Goal: Task Accomplishment & Management: Manage account settings

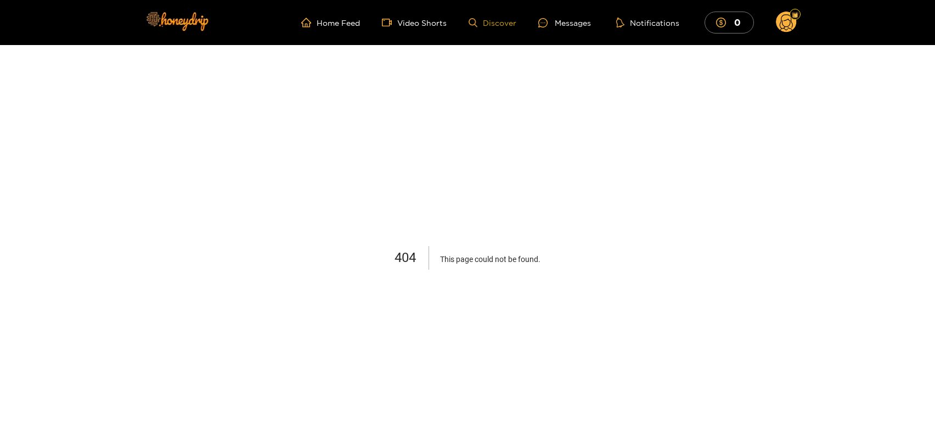
click at [509, 25] on link "Discover" at bounding box center [493, 22] width 48 height 9
click at [504, 15] on ul "Home Feed Video Shorts Discover Messages Notifications 0" at bounding box center [549, 23] width 496 height 22
click at [499, 18] on link "Discover" at bounding box center [493, 22] width 48 height 9
click at [177, 15] on img at bounding box center [176, 21] width 77 height 46
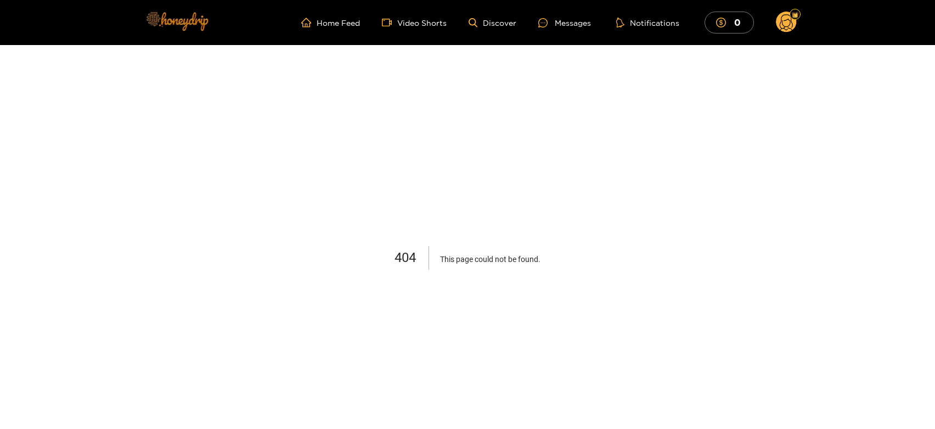
click at [189, 34] on img at bounding box center [176, 21] width 77 height 46
click at [318, 23] on link "Home Feed" at bounding box center [330, 23] width 59 height 10
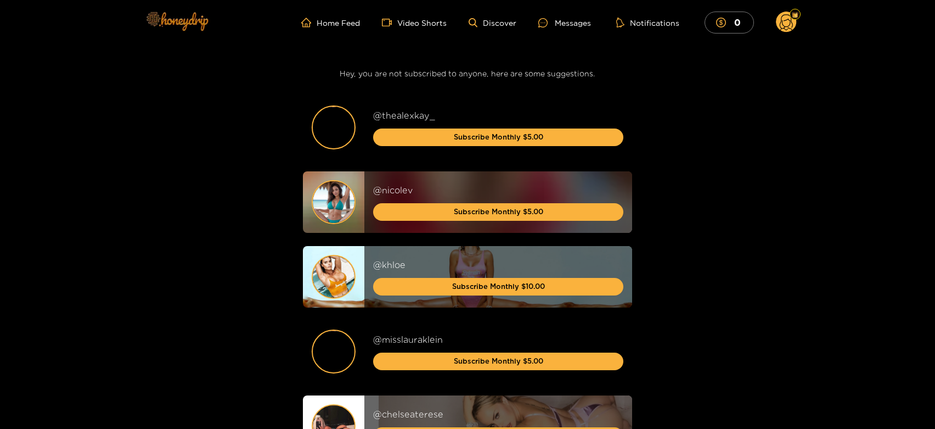
click at [160, 21] on img at bounding box center [176, 21] width 77 height 46
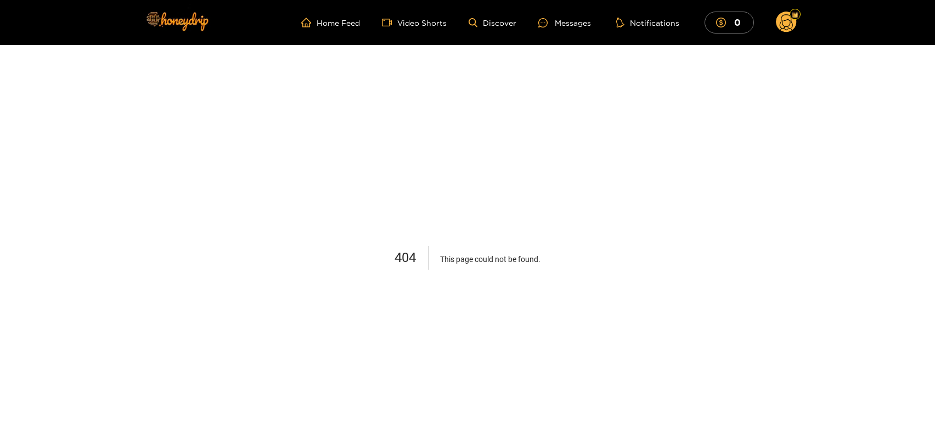
click at [782, 21] on icon at bounding box center [786, 23] width 13 height 19
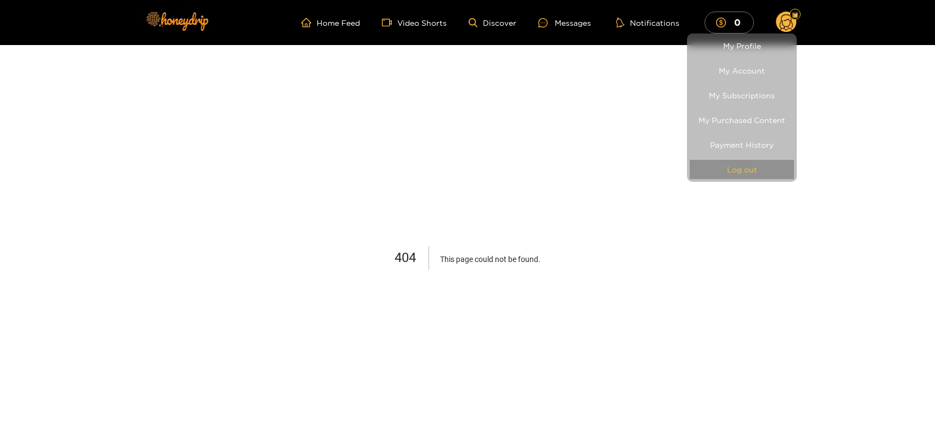
click at [744, 160] on button "Log out" at bounding box center [742, 169] width 104 height 19
